Goal: Information Seeking & Learning: Understand process/instructions

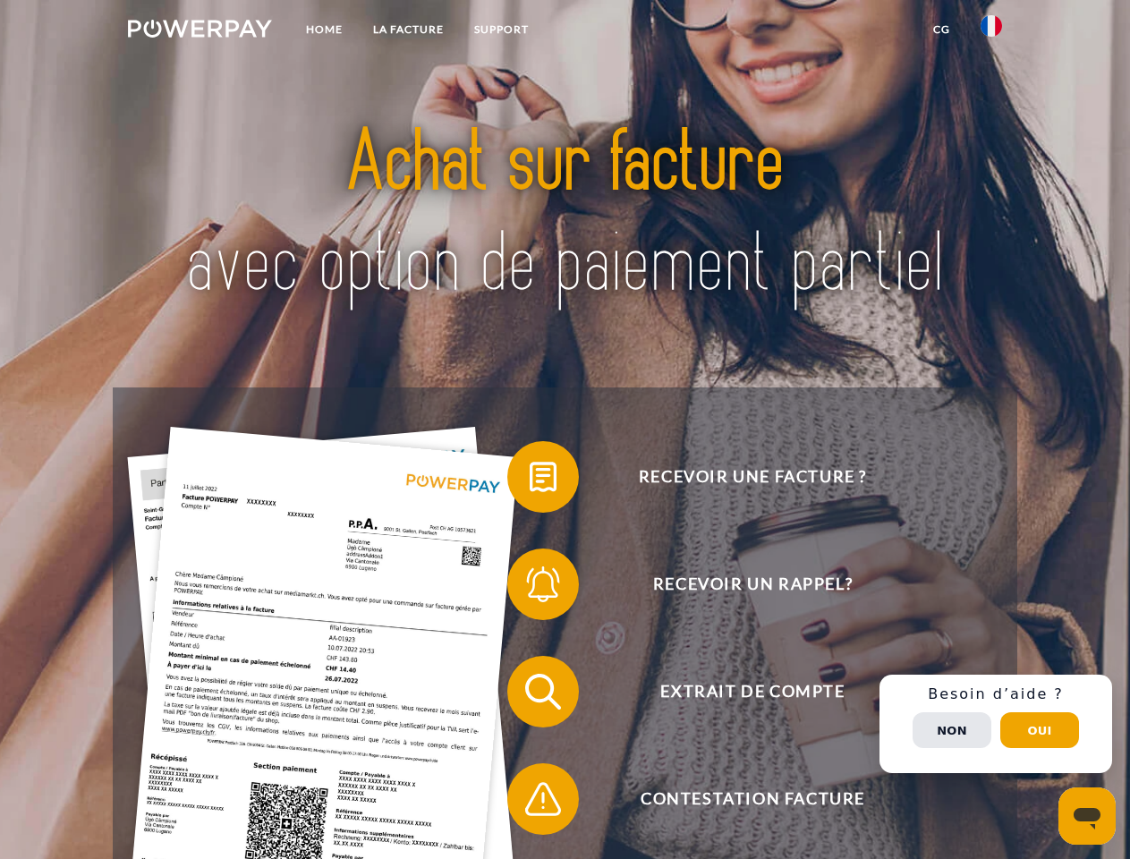
click at [200, 31] on img at bounding box center [200, 29] width 144 height 18
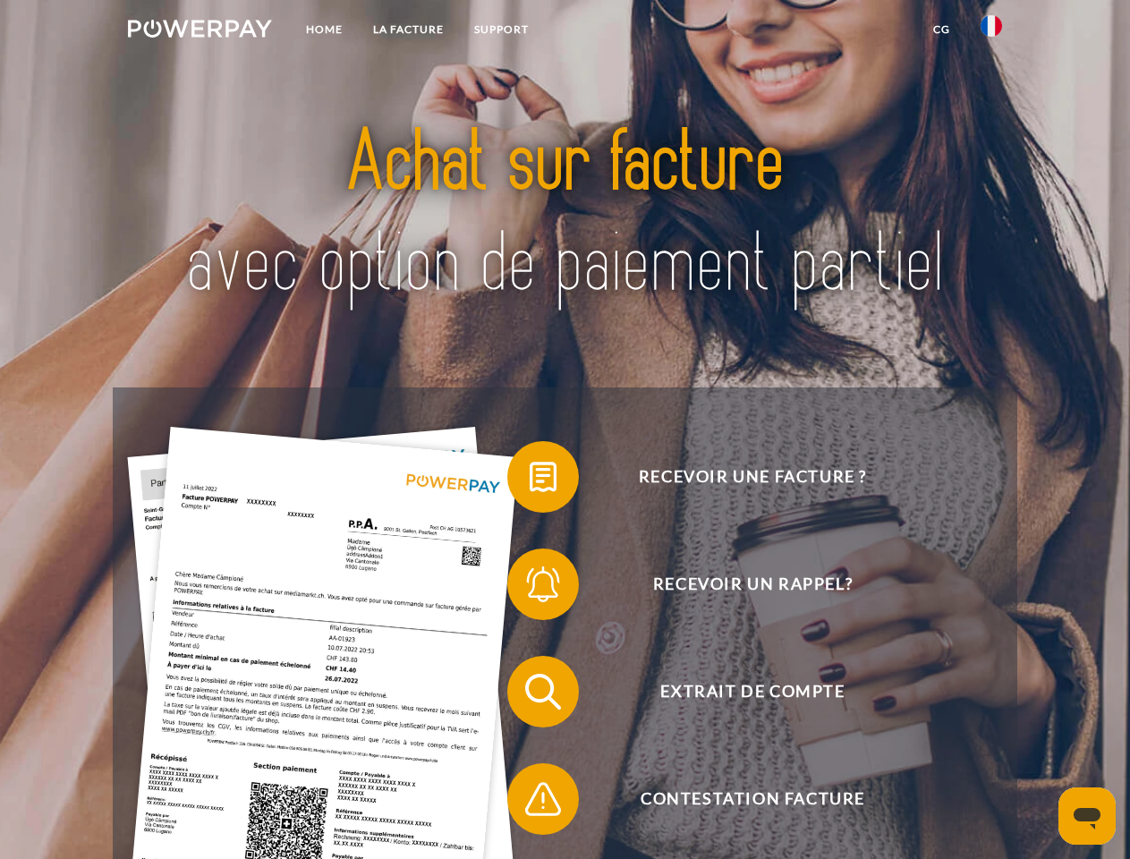
click at [991, 31] on img at bounding box center [991, 25] width 21 height 21
click at [941, 30] on link "CG" at bounding box center [941, 29] width 47 height 32
click at [530, 480] on span at bounding box center [515, 476] width 89 height 89
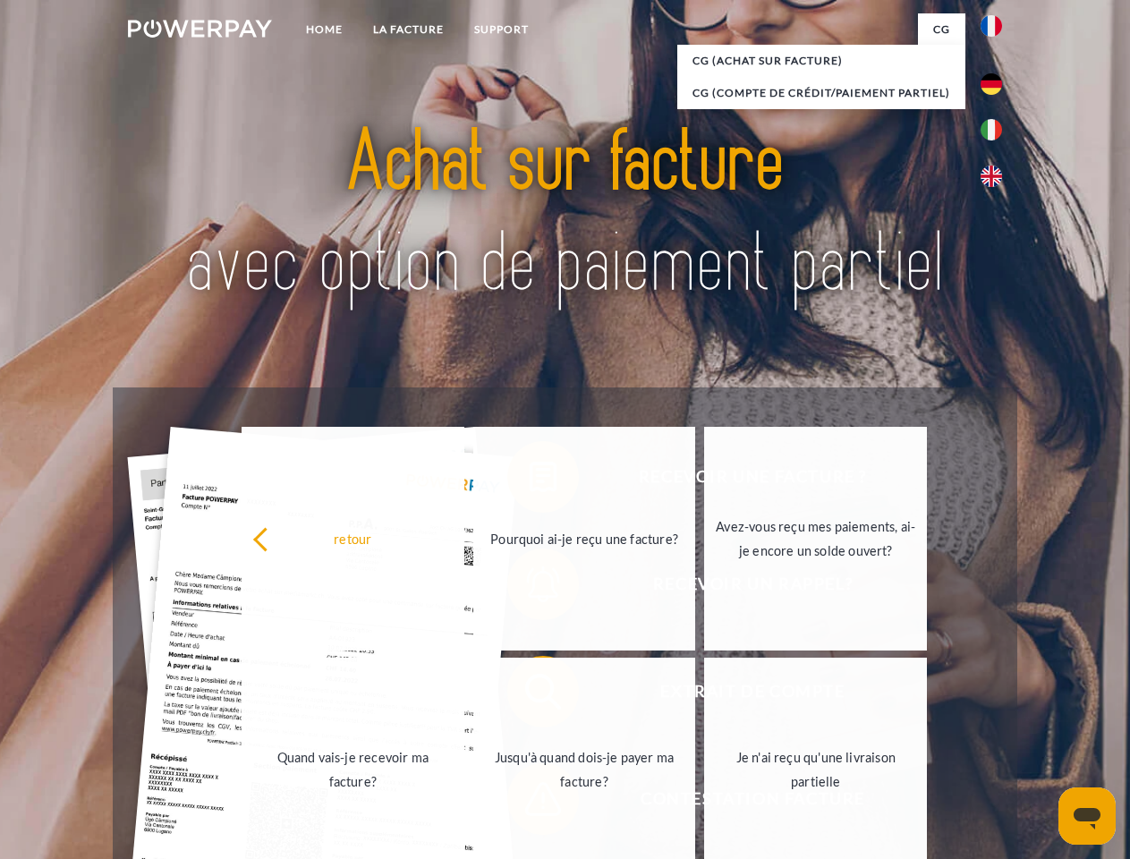
click at [530, 588] on div "retour Pourquoi ai-je reçu une facture? Avez-vous reçu mes paiements, ai-je enc…" at bounding box center [585, 654] width 723 height 462
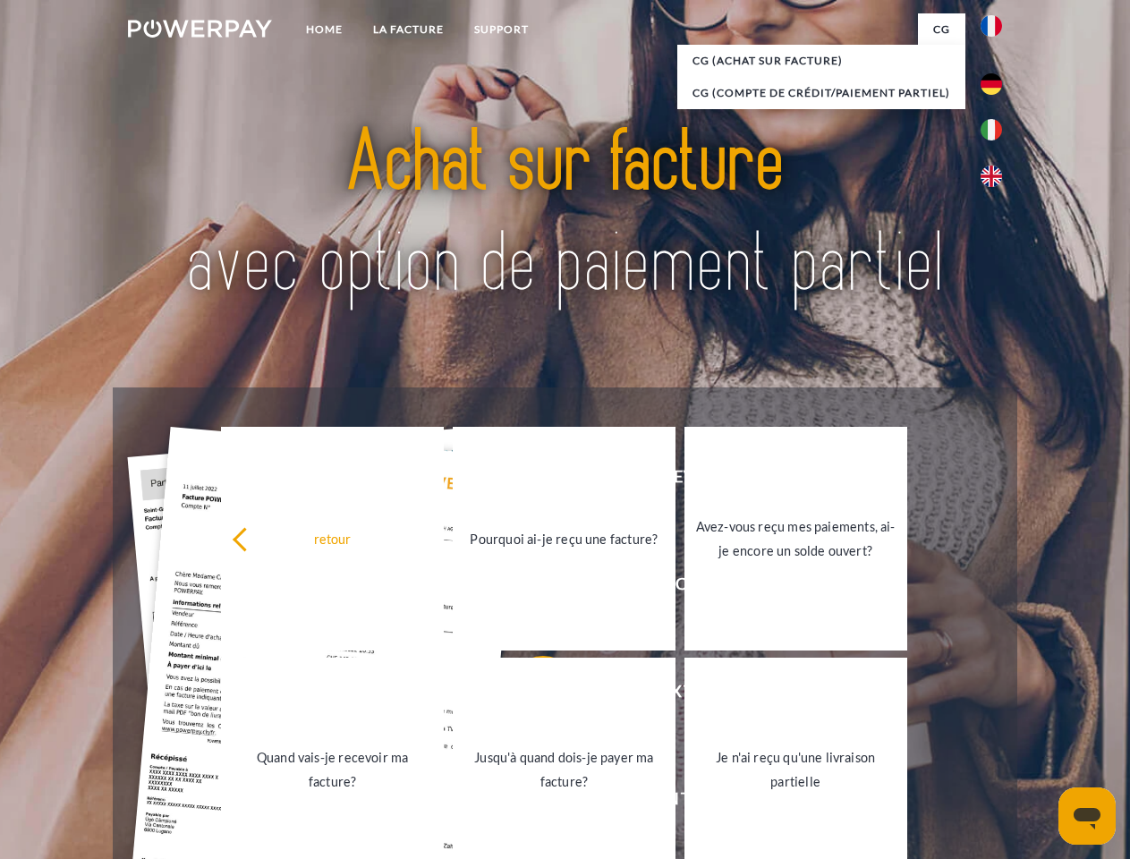
click at [530, 695] on link "Jusqu'à quand dois-je payer ma facture?" at bounding box center [564, 770] width 223 height 224
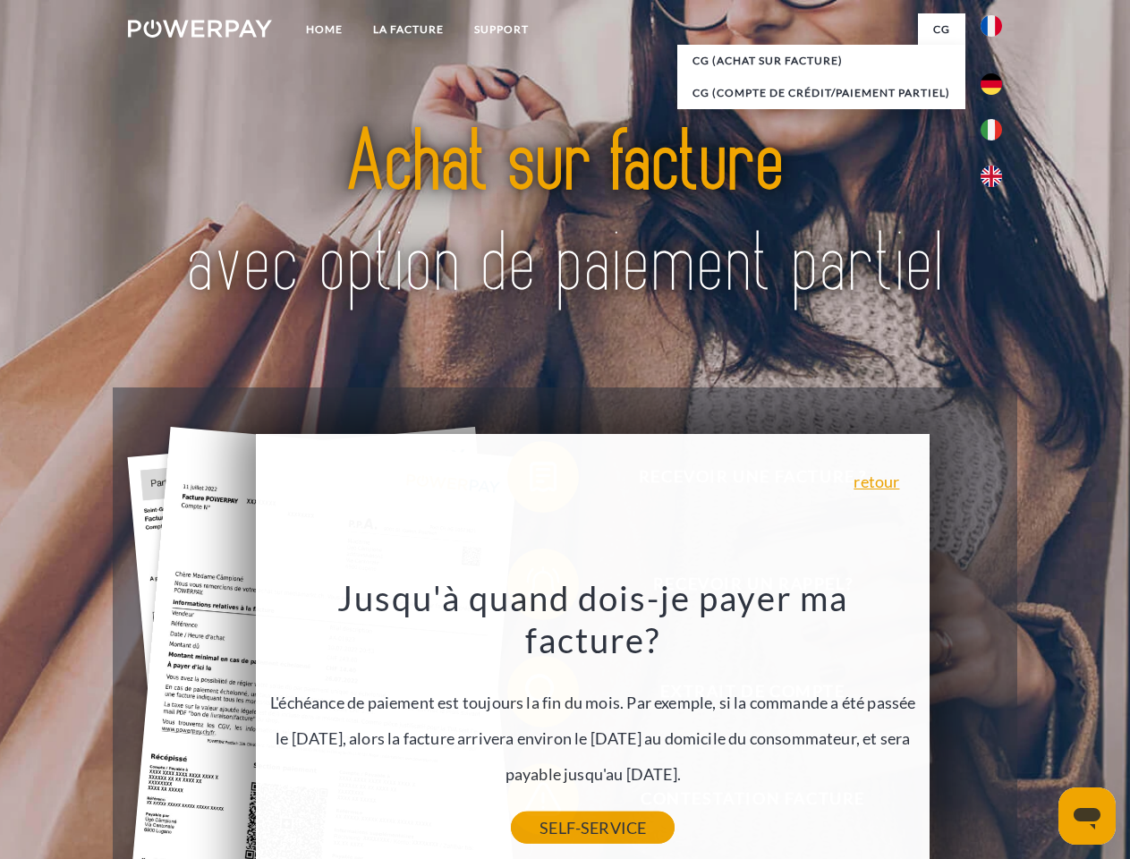
click at [530, 811] on link "SELF-SERVICE" at bounding box center [593, 827] width 164 height 32
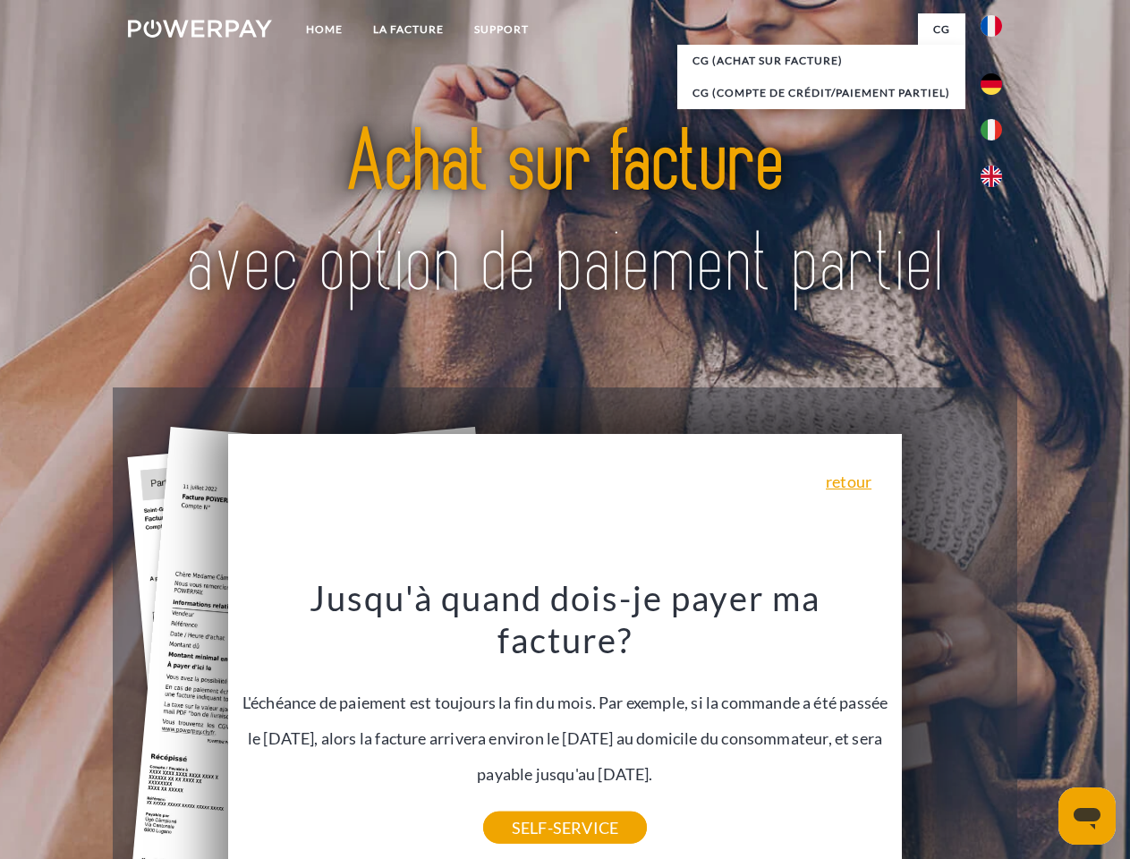
click at [996, 724] on div "Recevoir une facture ? Recevoir un rappel? Extrait de compte retour" at bounding box center [565, 745] width 904 height 716
click at [952, 727] on span "Extrait de compte" at bounding box center [752, 692] width 438 height 72
click at [1040, 730] on header "Home LA FACTURE Support" at bounding box center [565, 618] width 1130 height 1236
